Goal: Check status: Check status

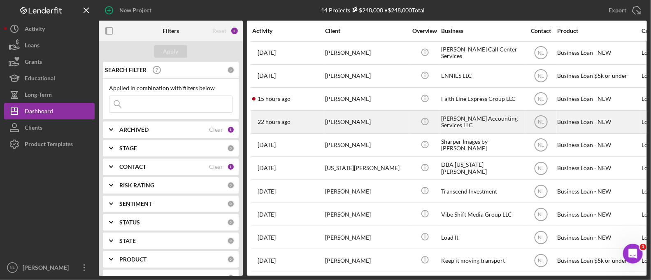
click at [352, 122] on div "[PERSON_NAME]" at bounding box center [366, 122] width 82 height 22
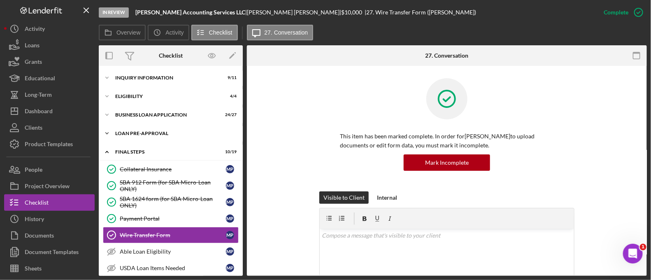
scroll to position [63, 0]
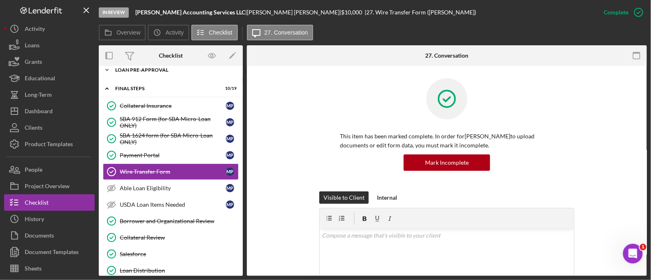
click at [178, 78] on div "Icon/Expander LOAN PRE-APPROVAL 2 / 2" at bounding box center [171, 70] width 144 height 16
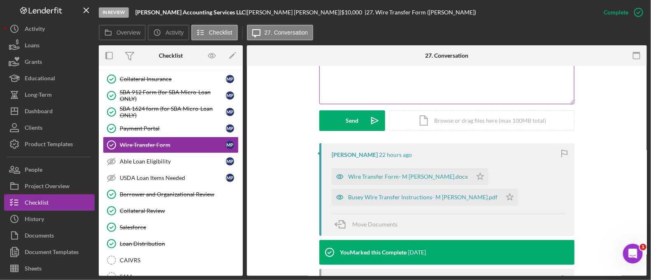
scroll to position [201, 0]
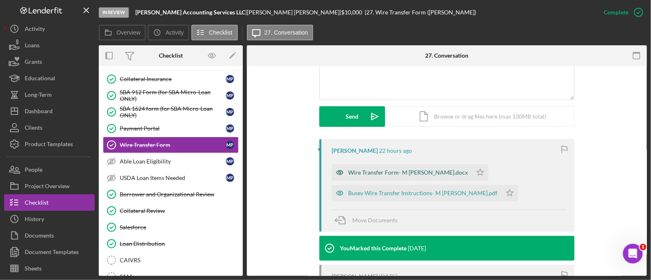
click at [374, 167] on div "Wire Transfer Form- M [PERSON_NAME].docx" at bounding box center [402, 172] width 140 height 16
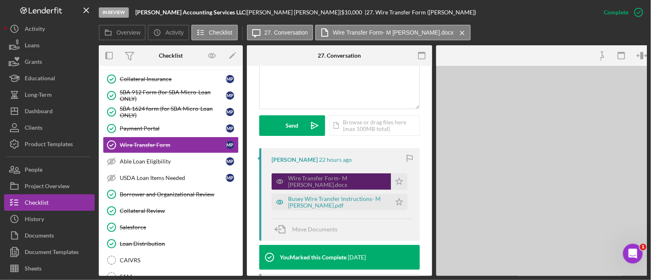
scroll to position [211, 0]
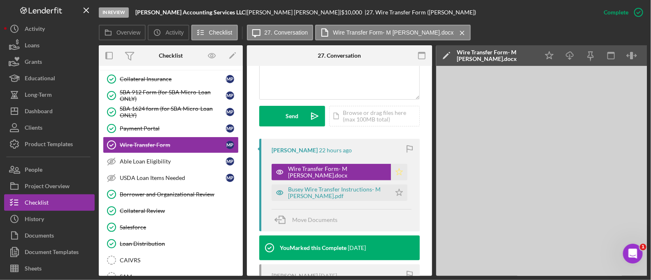
click at [396, 171] on polygon "button" at bounding box center [399, 171] width 7 height 7
click at [370, 194] on div "Busey Wire Transfer Instructions- M [PERSON_NAME].pdf" at bounding box center [337, 192] width 99 height 13
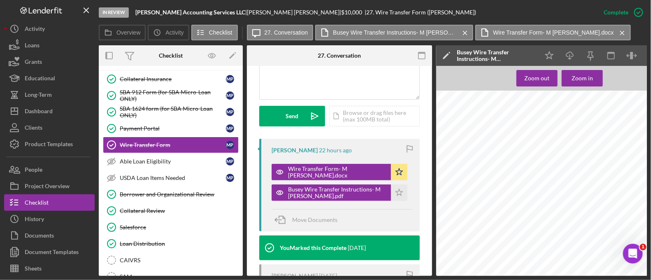
scroll to position [89, 0]
click at [400, 191] on polygon "button" at bounding box center [399, 192] width 7 height 7
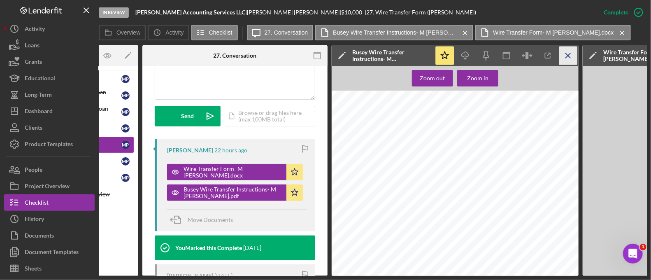
click at [569, 56] on line "button" at bounding box center [568, 55] width 5 height 5
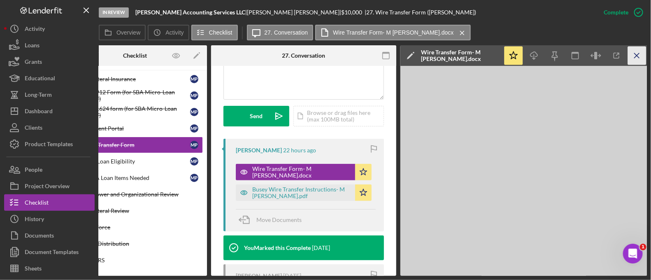
click at [638, 56] on icon "Icon/Menu Close" at bounding box center [637, 56] width 19 height 19
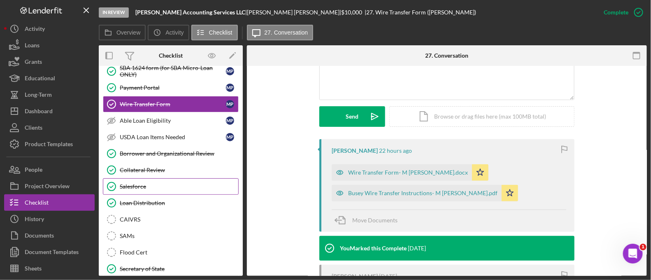
scroll to position [169, 0]
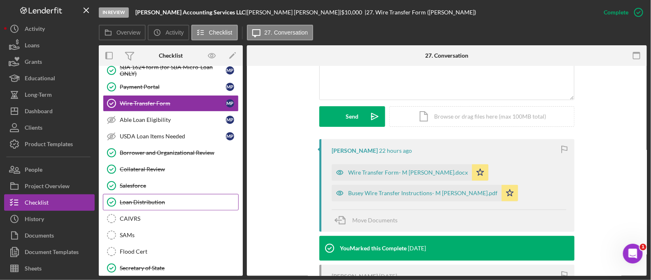
click at [163, 196] on link "Loan Distribution Loan Distribution" at bounding box center [171, 202] width 136 height 16
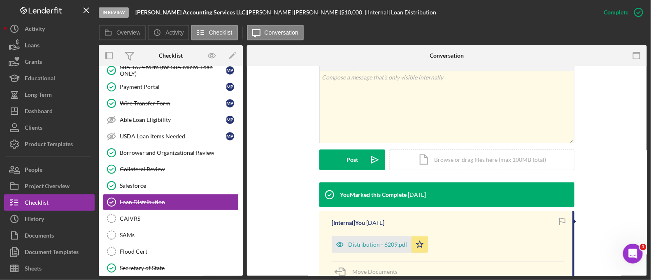
scroll to position [148, 0]
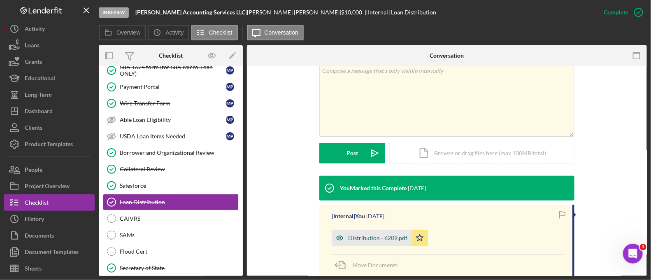
click at [362, 236] on div "Distribution - 6209.pdf" at bounding box center [377, 238] width 59 height 7
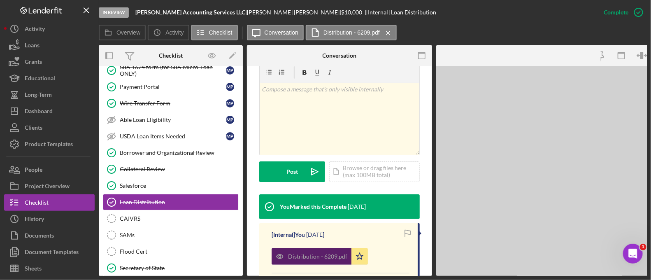
scroll to position [158, 0]
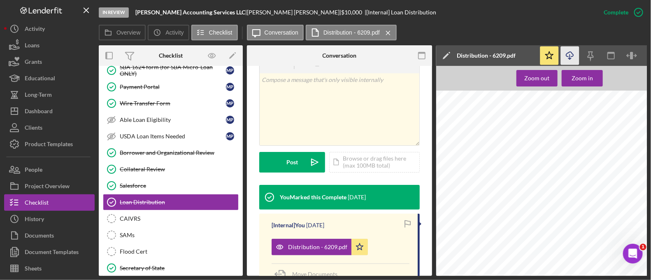
click at [569, 61] on icon "Icon/Download" at bounding box center [570, 56] width 19 height 19
drag, startPoint x: 222, startPoint y: 11, endPoint x: 135, endPoint y: 13, distance: 86.9
click at [135, 13] on div "In Review [PERSON_NAME] Accounting Services LLC | [PERSON_NAME] | $10,000 $10,0…" at bounding box center [347, 12] width 497 height 25
copy b "[PERSON_NAME] Accounting Services LLC"
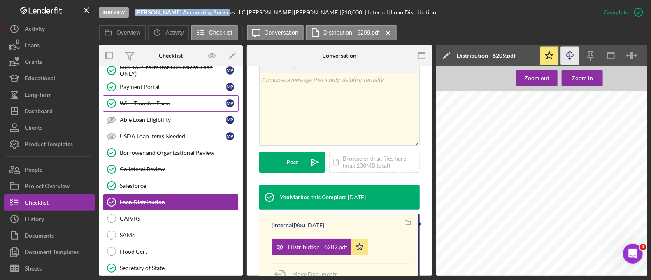
scroll to position [0, 0]
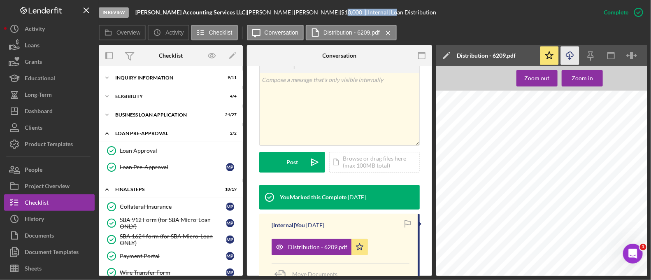
drag, startPoint x: 340, startPoint y: 15, endPoint x: 286, endPoint y: -47, distance: 82.0
click at [286, 0] on html "In Review [PERSON_NAME] Accounting Services LLC | [PERSON_NAME] | $10,000 $10,0…" at bounding box center [325, 140] width 651 height 280
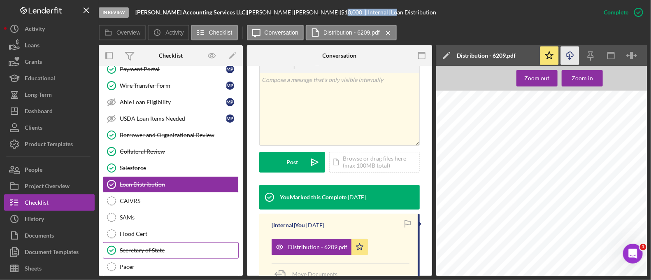
scroll to position [133, 0]
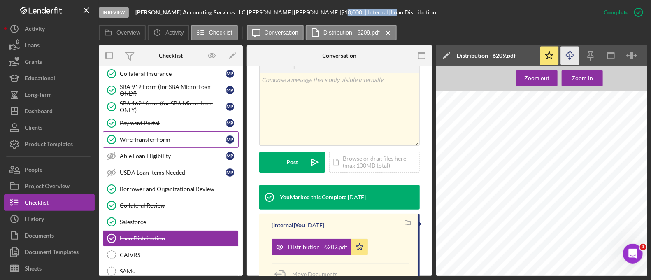
click at [170, 138] on div "Wire Transfer Form" at bounding box center [173, 139] width 106 height 7
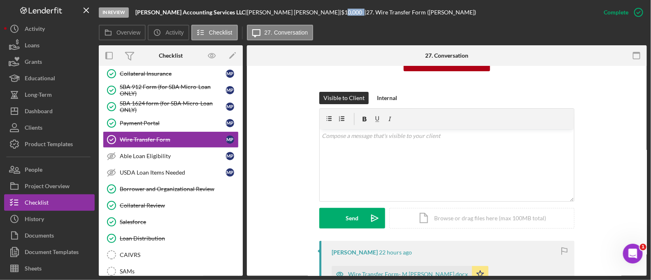
scroll to position [199, 0]
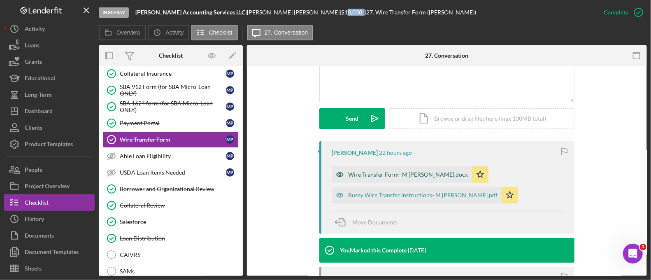
click at [354, 177] on div "Wire Transfer Form- M [PERSON_NAME].docx" at bounding box center [408, 174] width 120 height 7
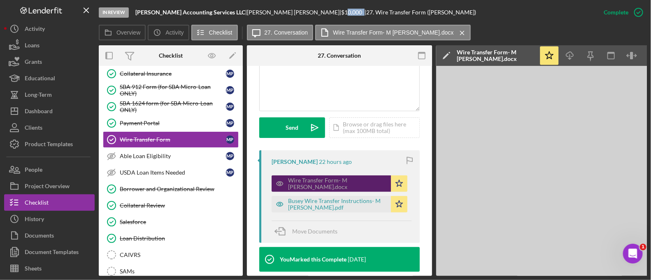
scroll to position [208, 0]
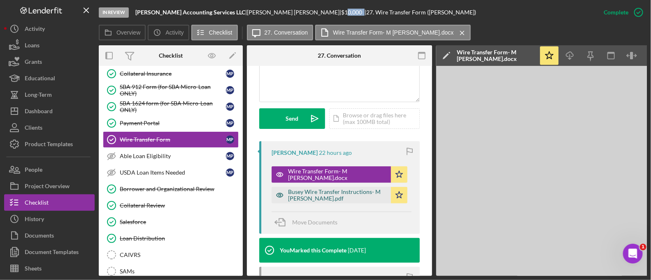
click at [323, 191] on div "Busey Wire Transfer Instructions- M [PERSON_NAME].pdf" at bounding box center [337, 195] width 99 height 13
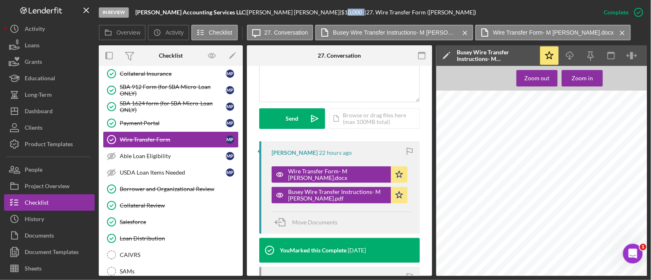
scroll to position [104, 0]
click at [577, 61] on icon "Icon/Download" at bounding box center [570, 56] width 19 height 19
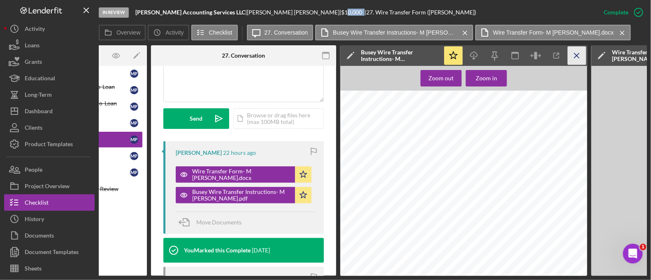
click at [579, 58] on line "button" at bounding box center [577, 55] width 5 height 5
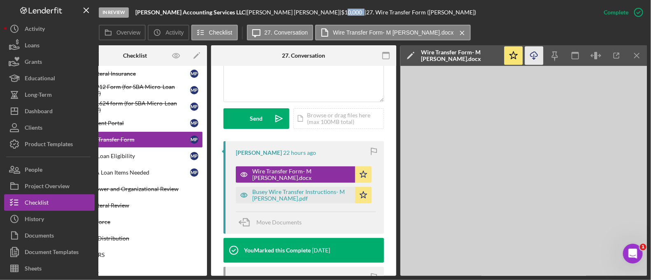
click at [541, 57] on icon "Icon/Download" at bounding box center [534, 56] width 19 height 19
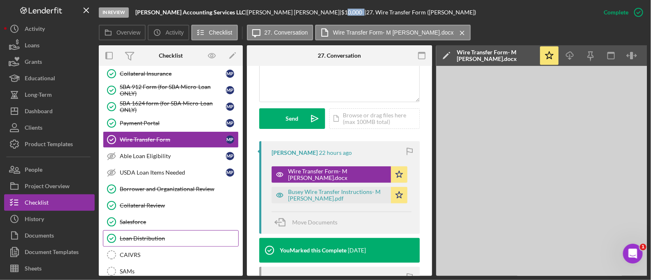
click at [173, 244] on link "Loan Distribution Loan Distribution" at bounding box center [171, 238] width 136 height 16
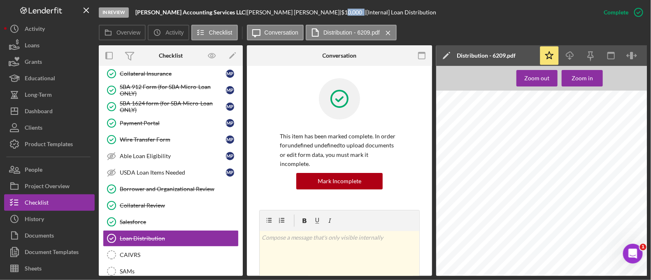
scroll to position [0, 36]
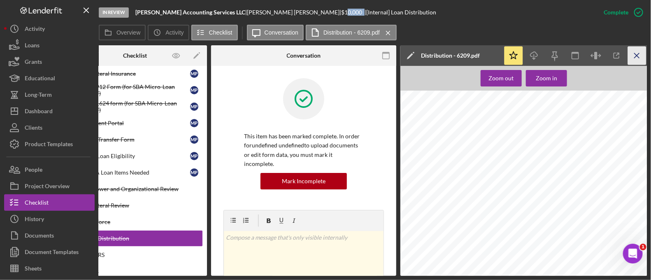
click at [645, 56] on icon "Icon/Menu Close" at bounding box center [637, 56] width 19 height 19
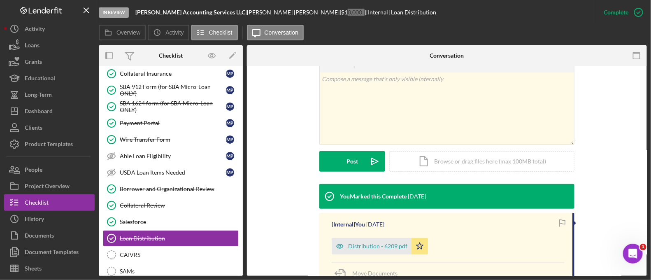
scroll to position [134, 0]
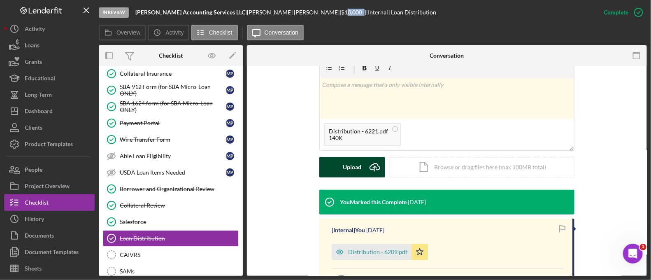
click at [358, 172] on div "Upload" at bounding box center [352, 167] width 19 height 21
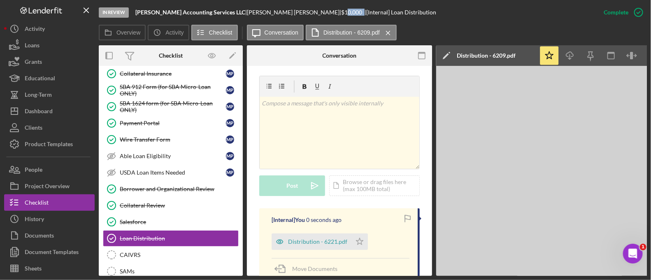
scroll to position [144, 0]
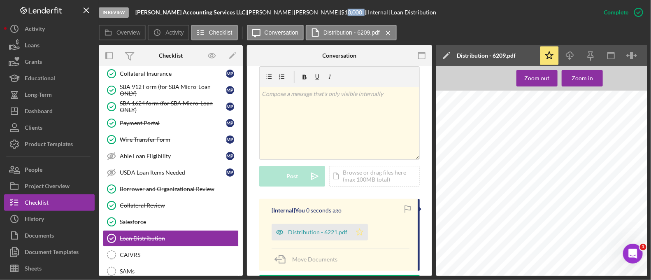
click at [361, 225] on icon "Icon/Star" at bounding box center [360, 232] width 16 height 16
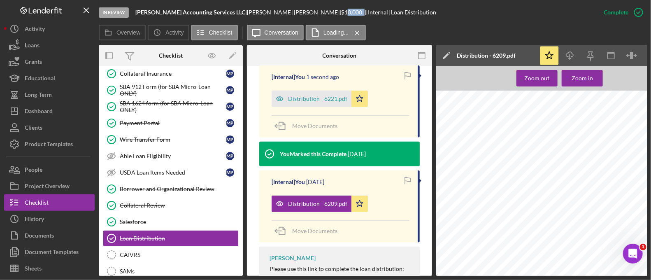
scroll to position [299, 0]
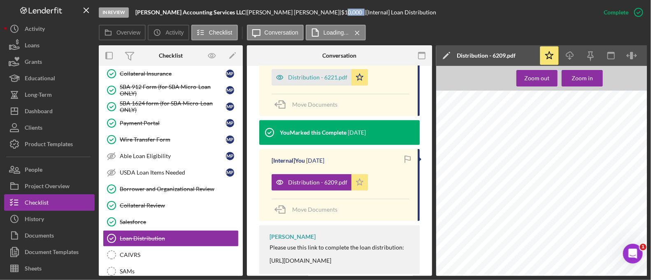
click at [358, 175] on icon "Icon/Star" at bounding box center [360, 182] width 16 height 16
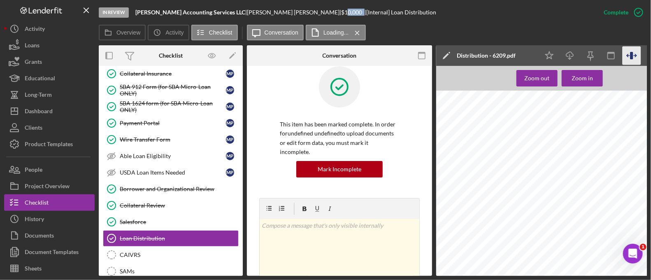
scroll to position [0, 36]
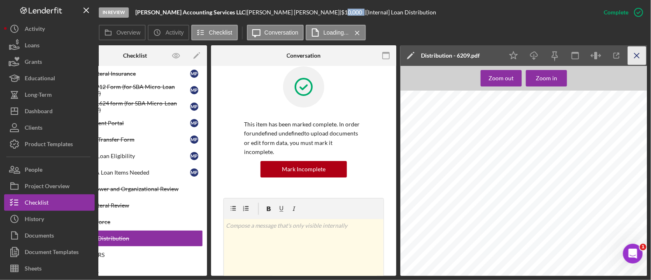
click at [641, 59] on icon "Icon/Menu Close" at bounding box center [637, 56] width 19 height 19
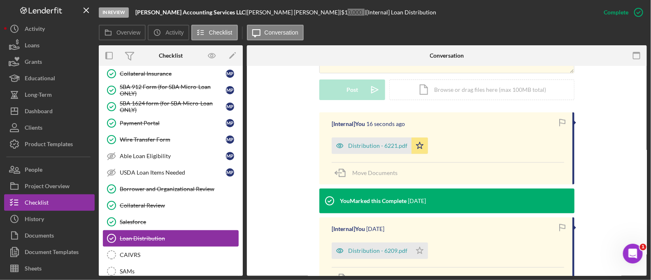
scroll to position [259, 0]
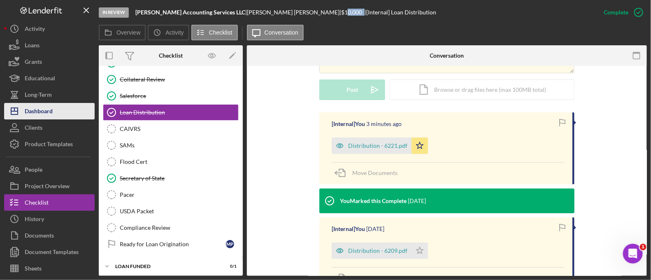
click at [50, 108] on div "Dashboard" at bounding box center [39, 112] width 28 height 19
